Goal: Navigation & Orientation: Find specific page/section

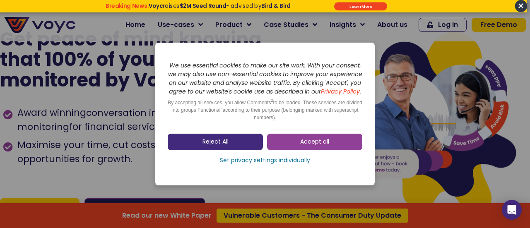
click at [228, 147] on link "Reject All" at bounding box center [215, 142] width 95 height 17
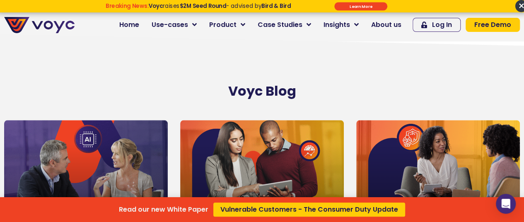
scroll to position [5052, 0]
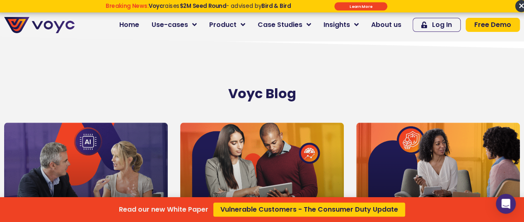
click at [393, 24] on div "Read our new White Paper Vulnerable Customers - The Consumer Duty Update" at bounding box center [262, 111] width 524 height 222
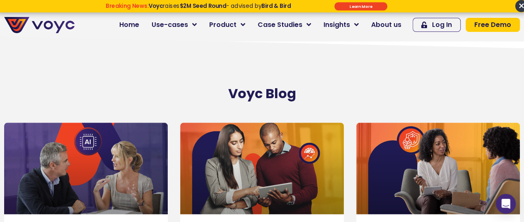
click at [519, 5] on span "×" at bounding box center [520, 6] width 12 height 12
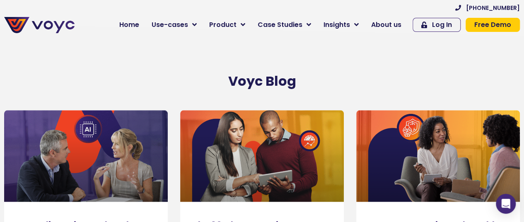
click at [391, 24] on span "About us" at bounding box center [386, 25] width 30 height 10
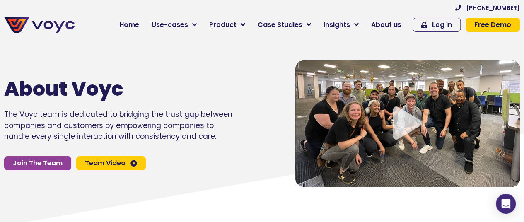
scroll to position [26, 0]
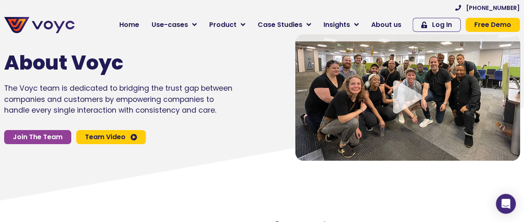
click at [42, 26] on img at bounding box center [39, 25] width 70 height 16
